Goal: Navigation & Orientation: Find specific page/section

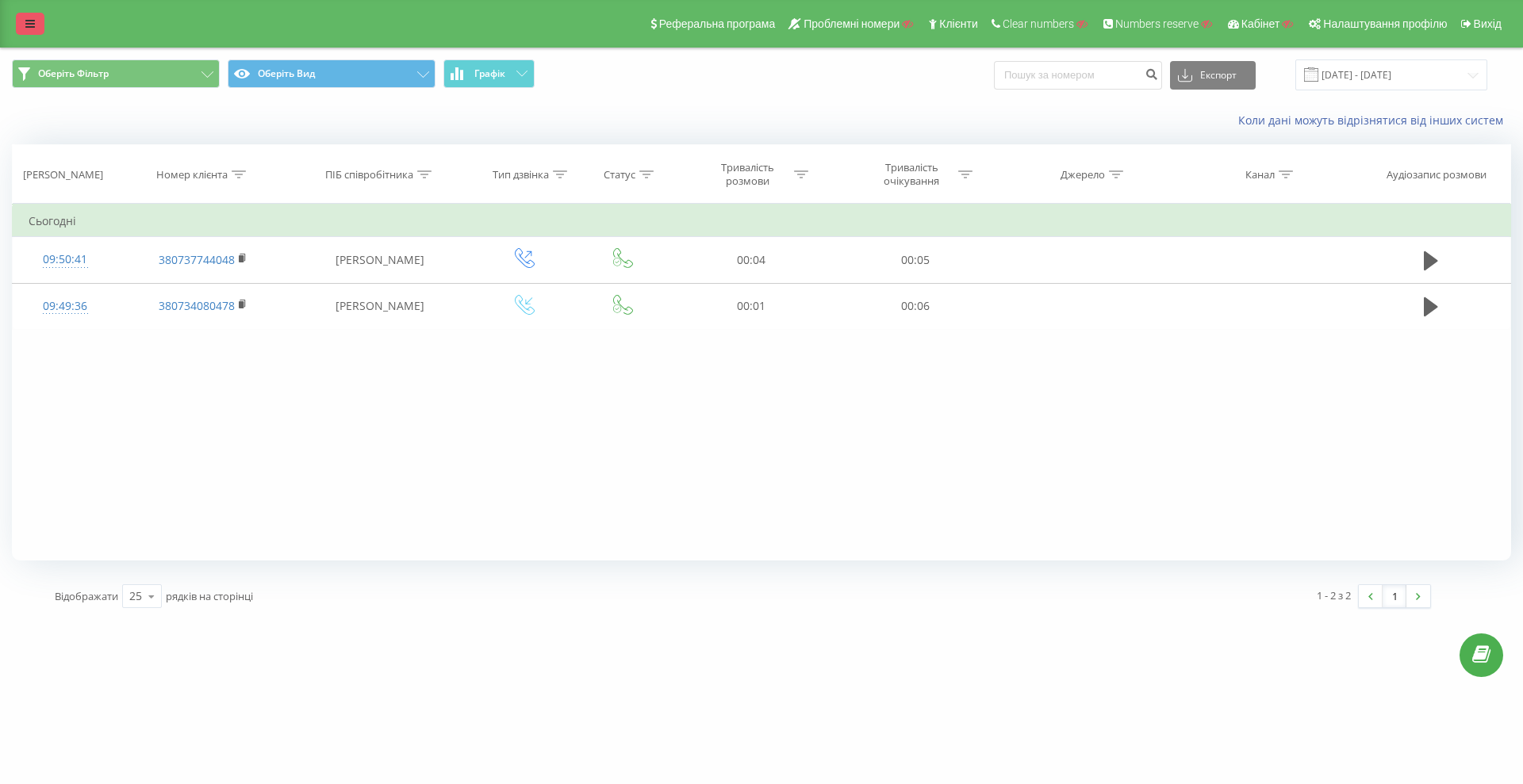
click at [27, 32] on link at bounding box center [30, 23] width 29 height 22
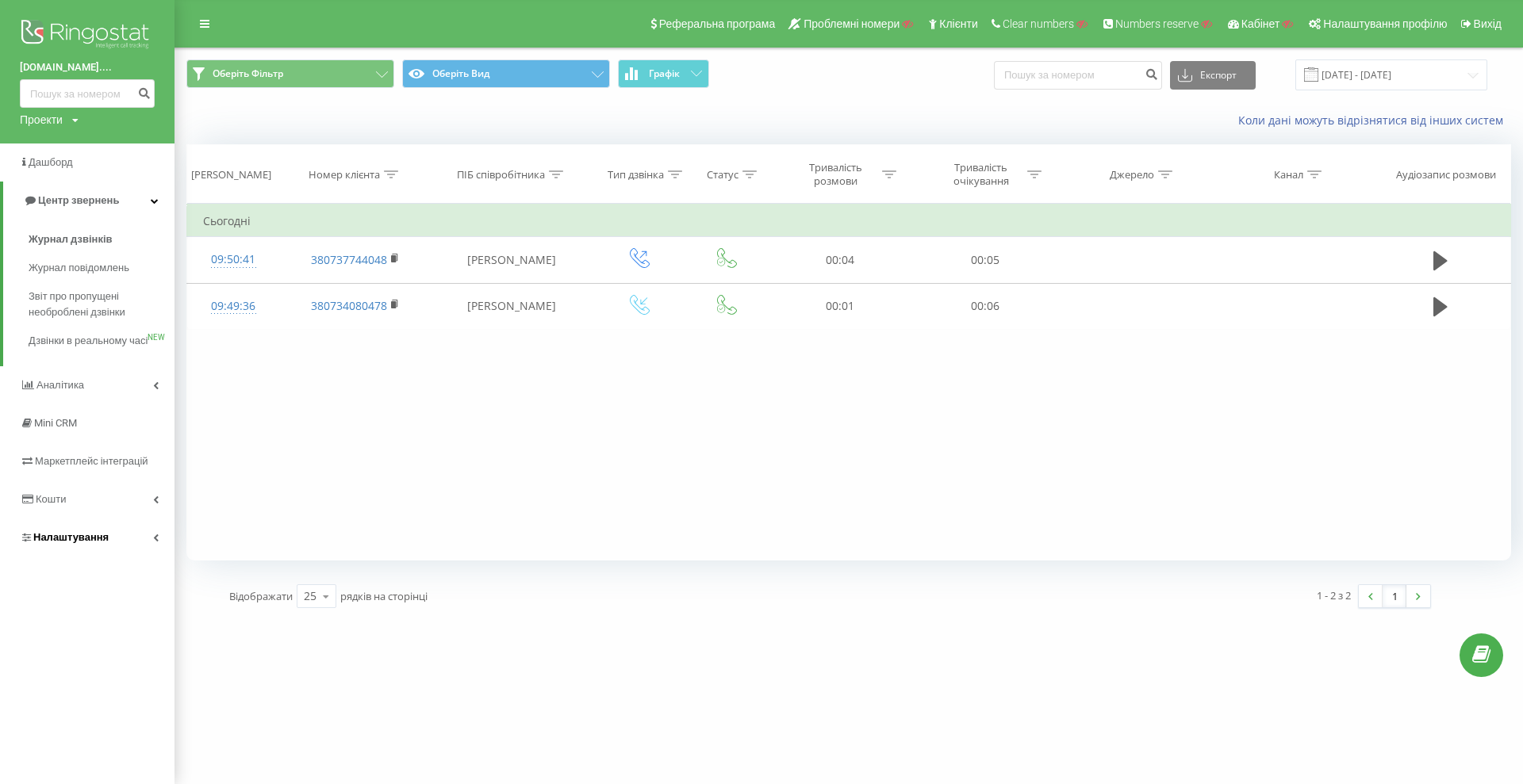
click at [112, 546] on link "Налаштування" at bounding box center [87, 538] width 174 height 38
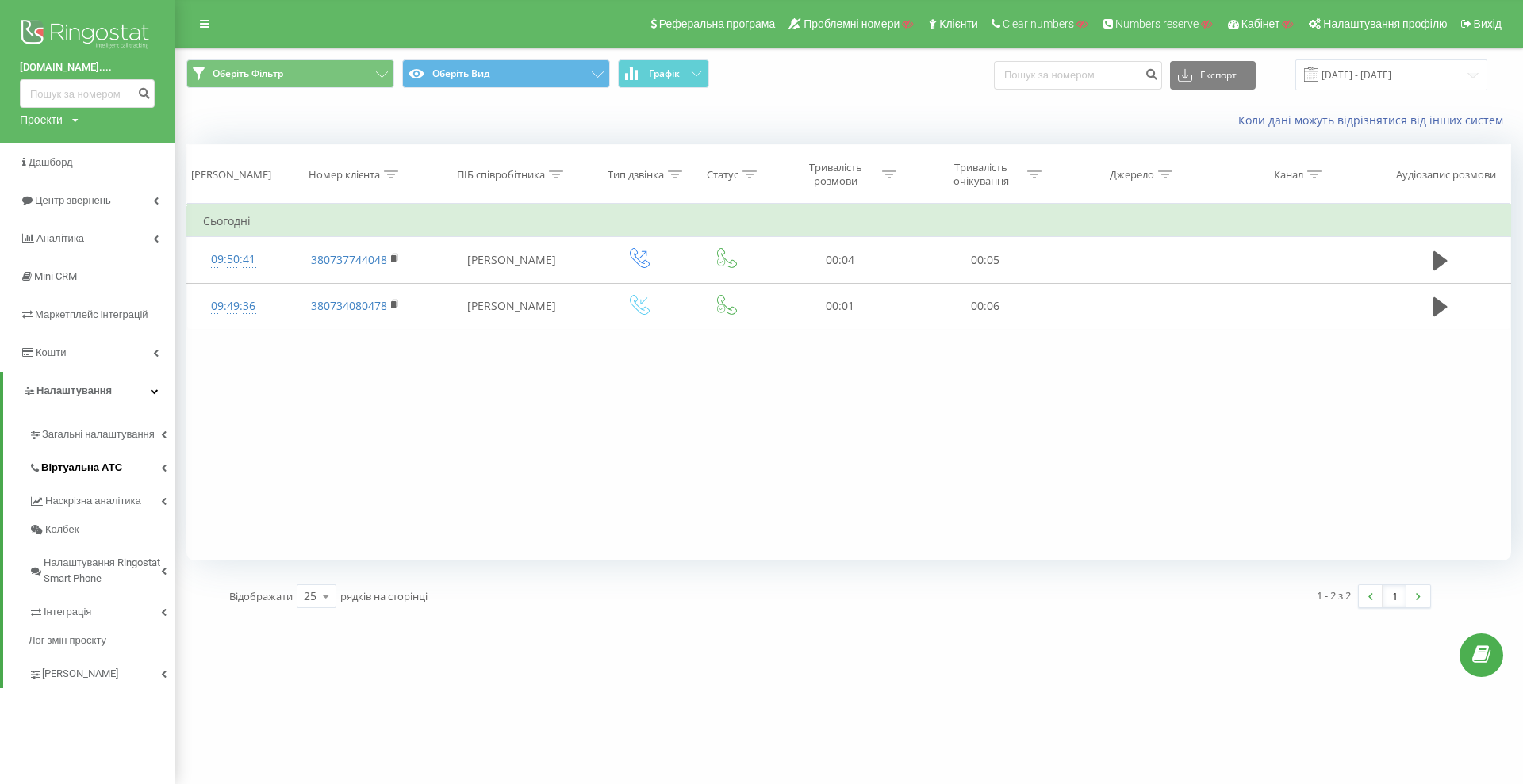
click at [125, 463] on link "Віртуальна АТС" at bounding box center [102, 465] width 146 height 33
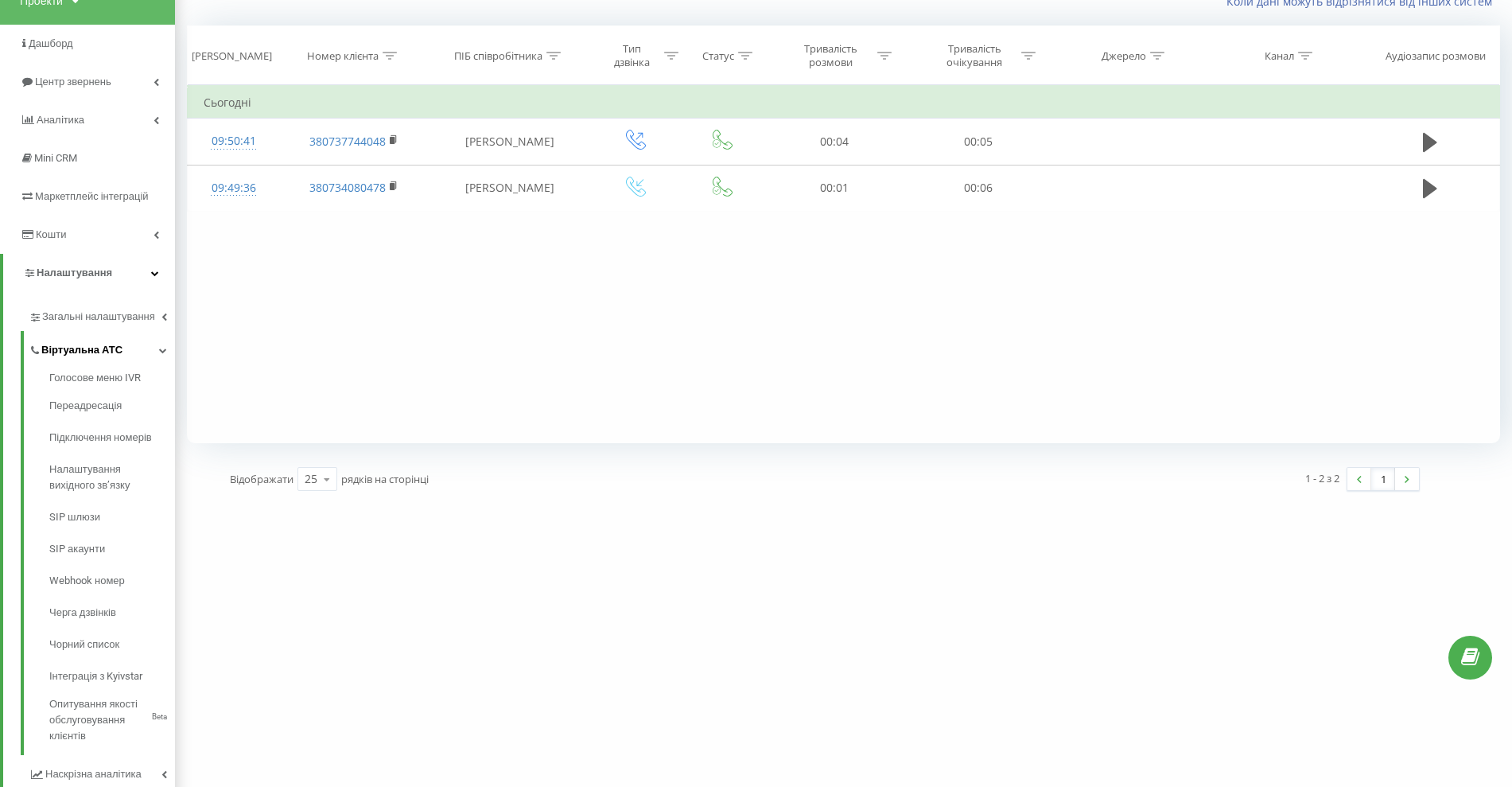
scroll to position [335, 0]
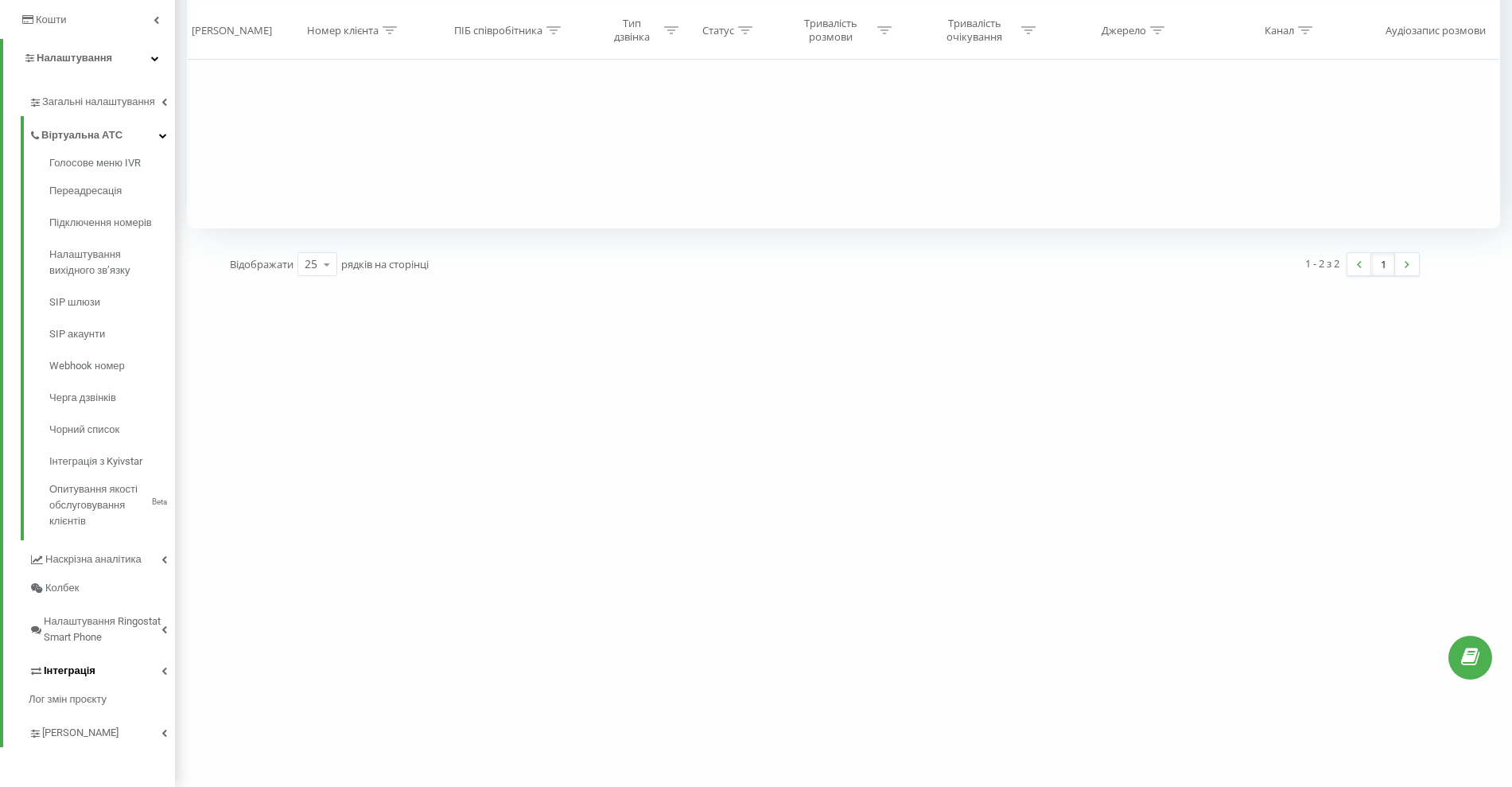
click at [95, 663] on link "Інтеграція" at bounding box center [102, 668] width 147 height 33
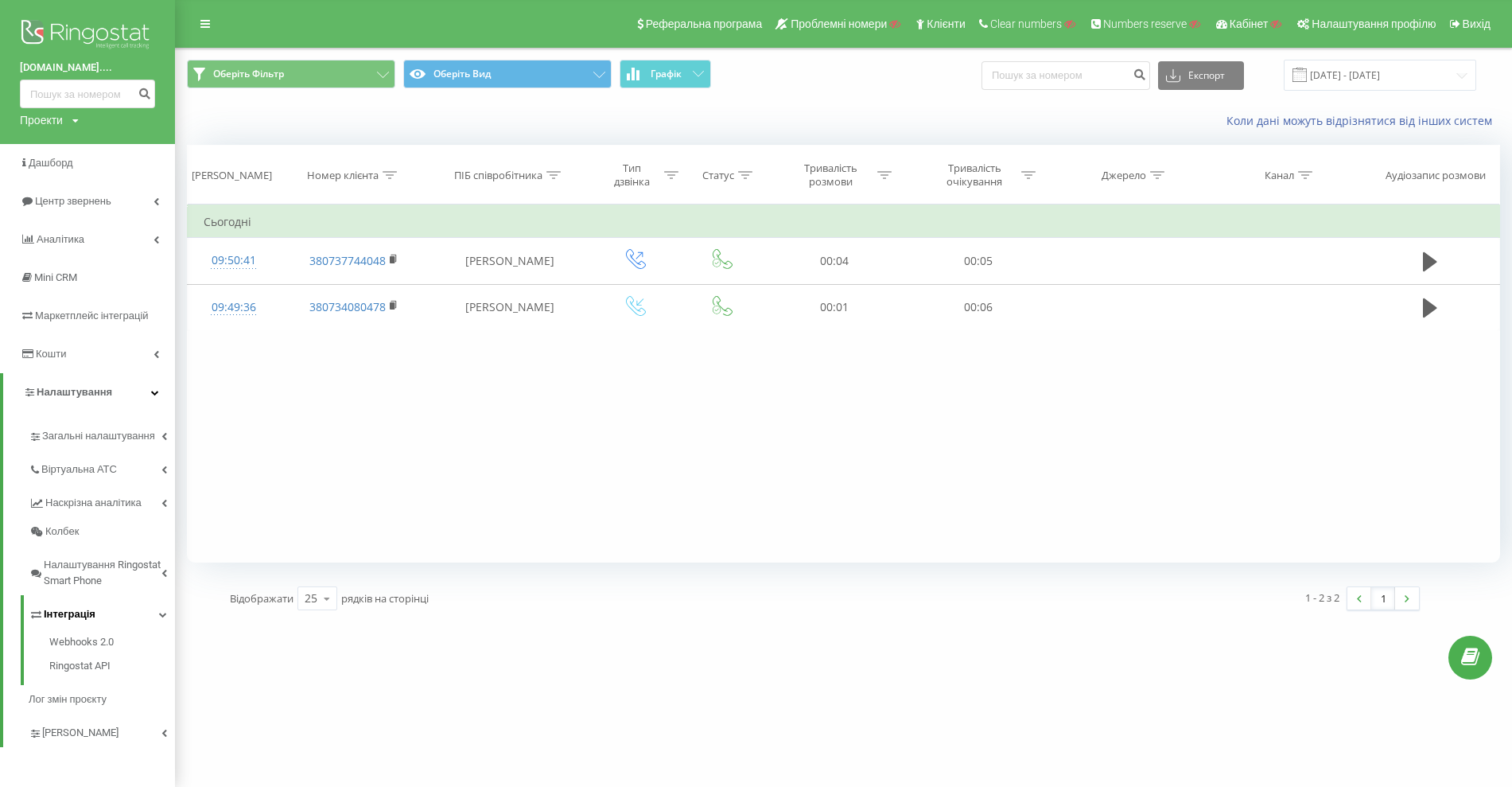
scroll to position [1, 0]
click at [85, 635] on span "Webhooks 2.0" at bounding box center [82, 642] width 65 height 16
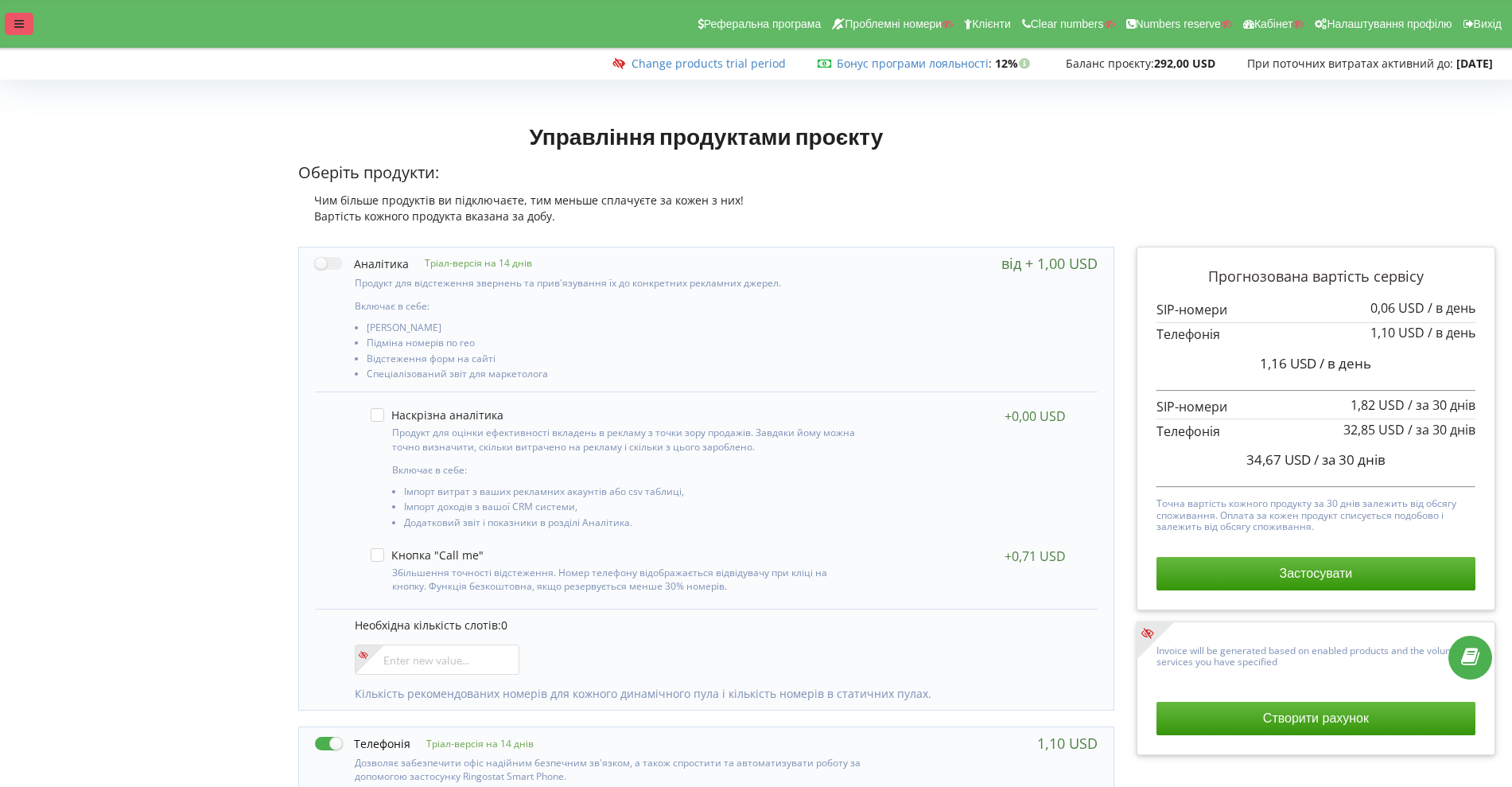
click at [19, 30] on div at bounding box center [19, 23] width 29 height 22
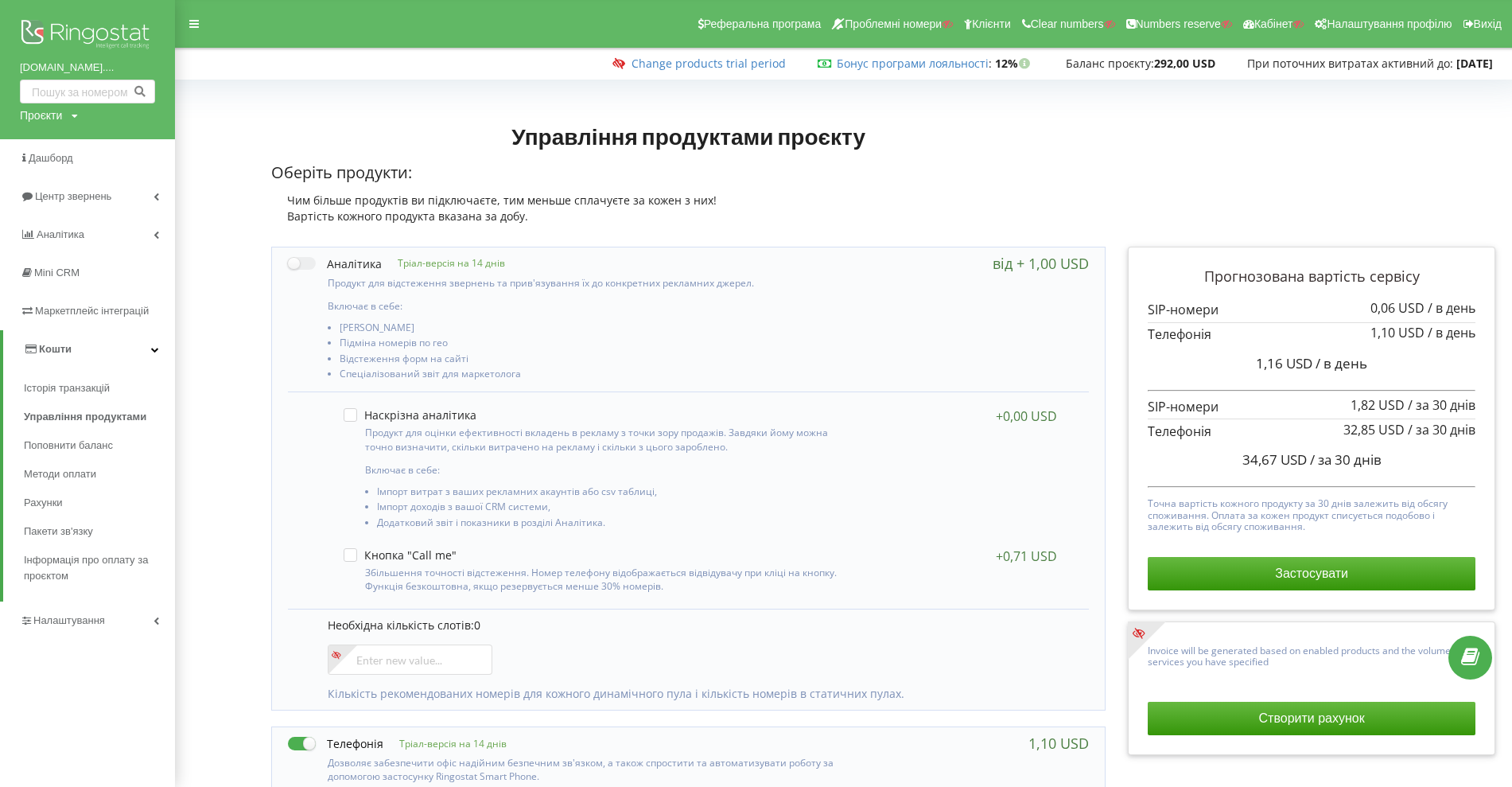
click at [51, 115] on div "Проєкти" at bounding box center [41, 115] width 42 height 16
click at [52, 146] on input "text" at bounding box center [70, 148] width 80 height 23
paste input "gigmilitary.com"
type input "gigmilitary.com"
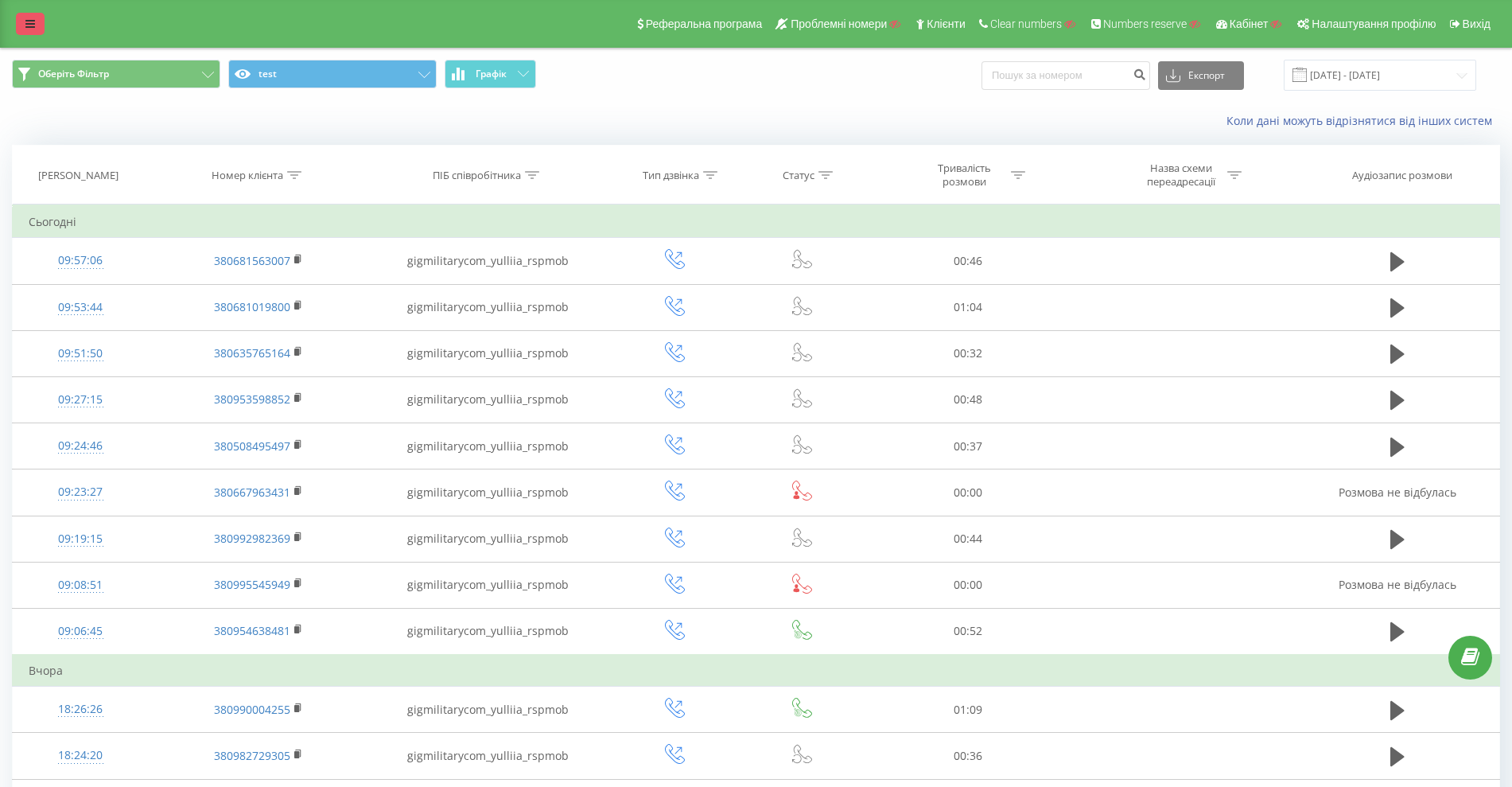
click at [23, 16] on link at bounding box center [30, 23] width 29 height 22
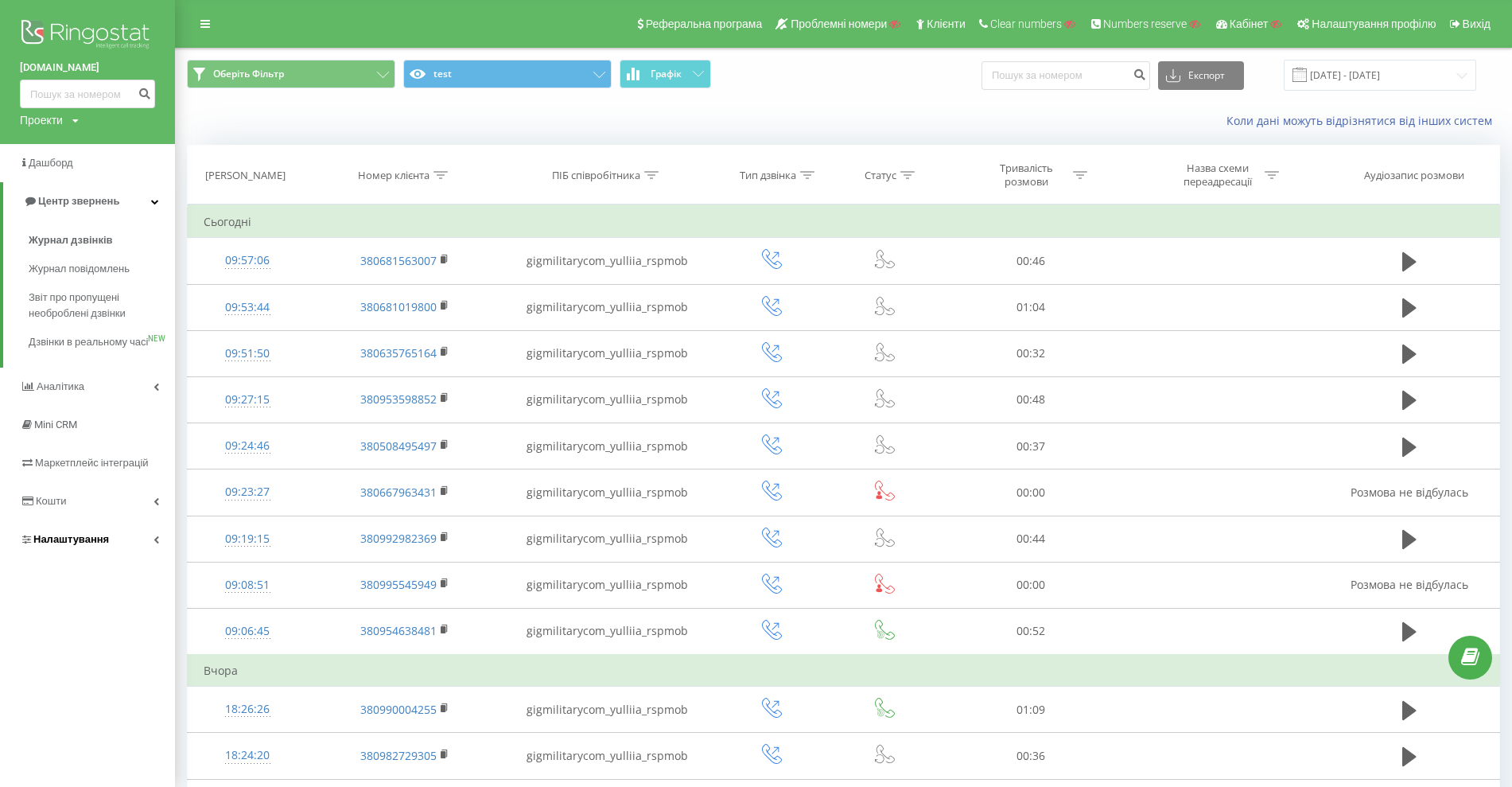
click at [56, 545] on span "Налаштування" at bounding box center [70, 539] width 75 height 12
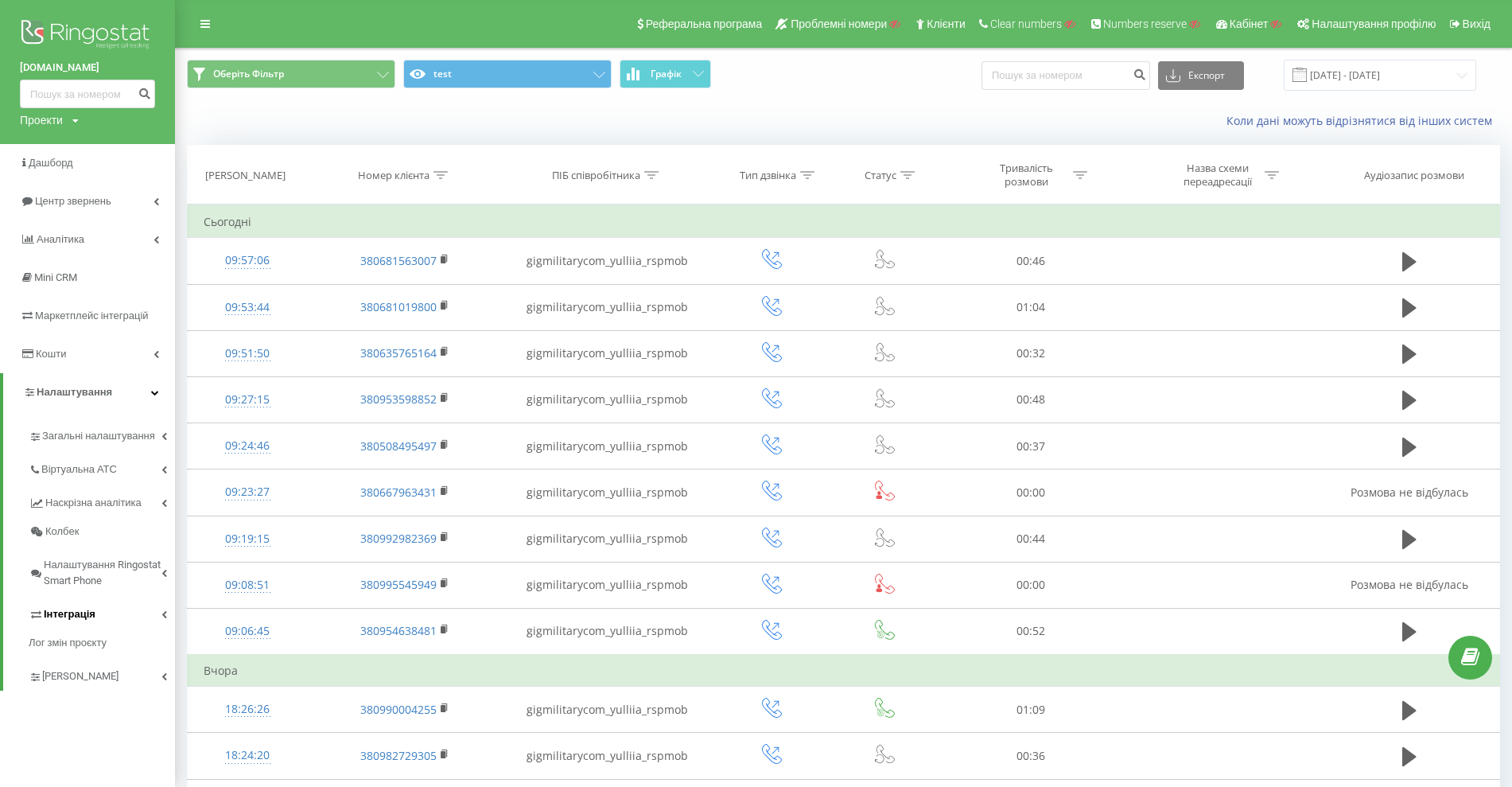
click at [54, 624] on link "Інтеграція" at bounding box center [102, 612] width 147 height 33
click at [80, 662] on span "Ringostat API" at bounding box center [80, 666] width 62 height 16
